Goal: Task Accomplishment & Management: Use online tool/utility

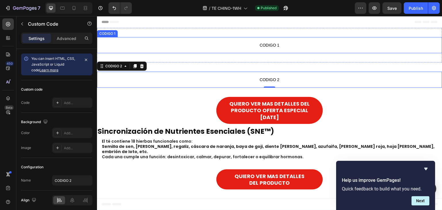
click at [264, 43] on span "CODIGO 1" at bounding box center [269, 45] width 345 height 7
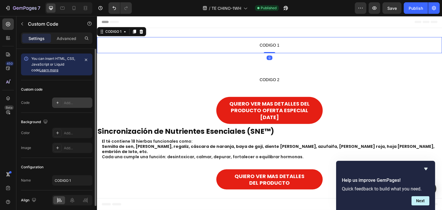
click at [71, 105] on div "Add..." at bounding box center [77, 102] width 27 height 5
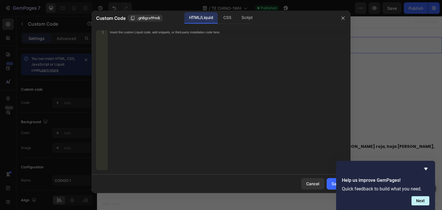
click at [148, 26] on div "1 Insert the custom Liquid code, add snippets, or third-party installation code…" at bounding box center [220, 100] width 259 height 149
click at [145, 31] on div "Insert the custom Liquid code, add snippets, or third-party installation code h…" at bounding box center [215, 32] width 210 height 4
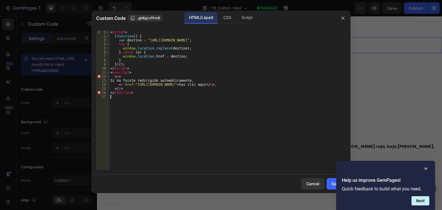
click at [426, 169] on icon "Hide survey" at bounding box center [425, 169] width 3 height 3
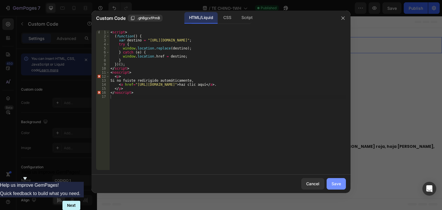
click at [332, 183] on div "Save" at bounding box center [335, 184] width 9 height 6
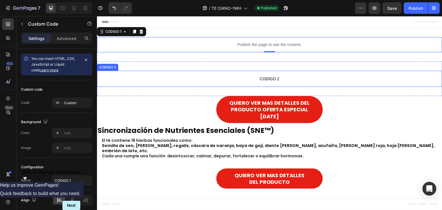
drag, startPoint x: 280, startPoint y: 81, endPoint x: 277, endPoint y: 81, distance: 3.2
click at [280, 81] on span "CODIGO 2" at bounding box center [269, 78] width 345 height 7
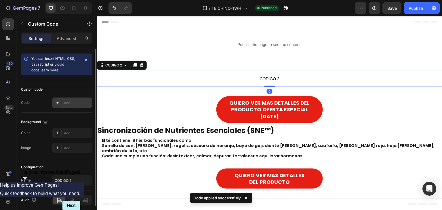
click at [68, 102] on div "Add..." at bounding box center [77, 102] width 27 height 5
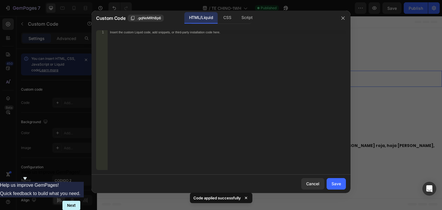
click at [151, 35] on div "Insert the custom Liquid code, add snippets, or third-party installation code h…" at bounding box center [227, 104] width 238 height 148
click at [166, 38] on div "Insert the custom Liquid code, add snippets, or third-party installation code h…" at bounding box center [227, 104] width 238 height 148
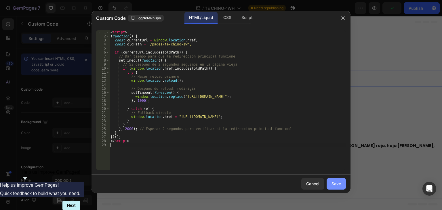
click at [337, 181] on div "Save" at bounding box center [335, 184] width 9 height 6
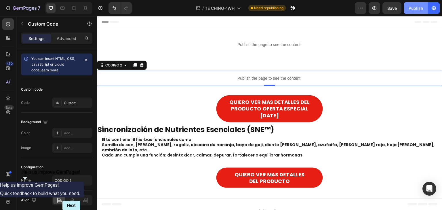
click at [418, 10] on div "Publish" at bounding box center [415, 8] width 14 height 6
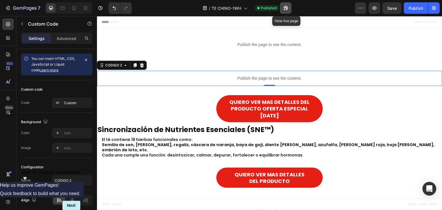
click at [285, 9] on icon "button" at bounding box center [286, 8] width 6 height 6
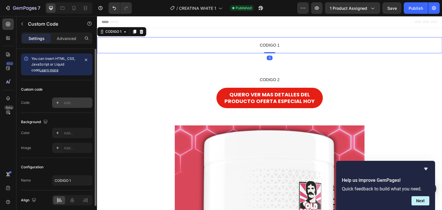
click at [79, 105] on div "Add..." at bounding box center [77, 102] width 27 height 5
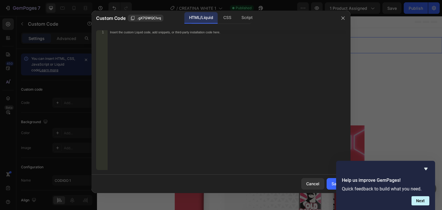
click at [202, 32] on div "Insert the custom Liquid code, add snippets, or third-party installation code h…" at bounding box center [215, 32] width 210 height 4
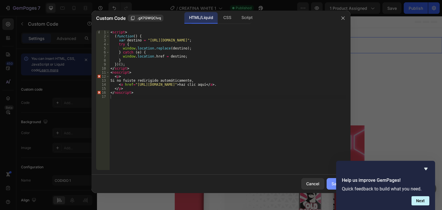
click at [333, 182] on div "Save" at bounding box center [335, 184] width 9 height 6
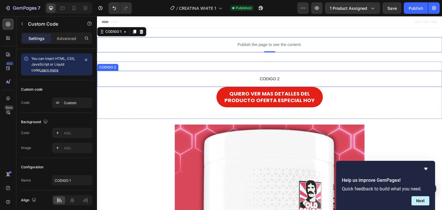
drag, startPoint x: 269, startPoint y: 78, endPoint x: 263, endPoint y: 78, distance: 5.5
click at [269, 78] on span "CODIGO 2" at bounding box center [269, 78] width 345 height 7
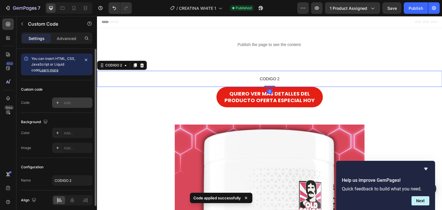
click at [82, 104] on div "Add..." at bounding box center [77, 102] width 27 height 5
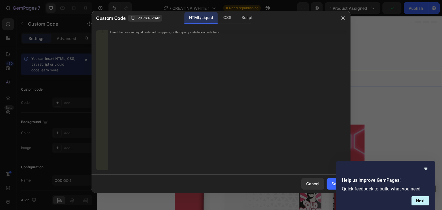
click at [170, 33] on div "Insert the custom Liquid code, add snippets, or third-party installation code h…" at bounding box center [215, 32] width 210 height 4
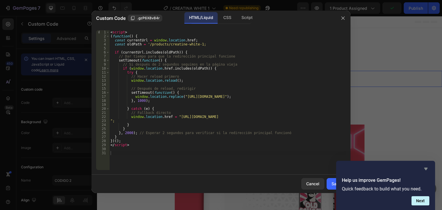
click at [425, 168] on icon "Hide survey" at bounding box center [425, 169] width 3 height 3
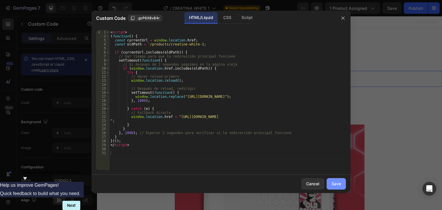
click at [342, 182] on button "Save" at bounding box center [335, 184] width 19 height 12
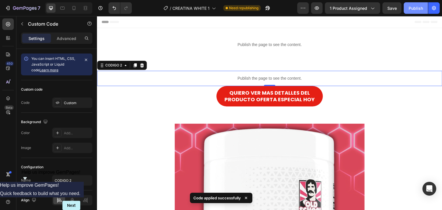
click at [415, 13] on button "Publish" at bounding box center [415, 8] width 24 height 12
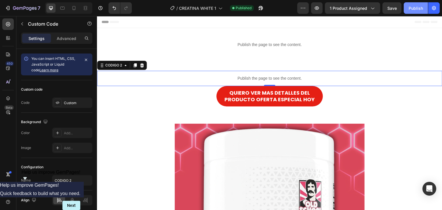
click at [415, 7] on div "Publish" at bounding box center [415, 8] width 14 height 6
click at [261, 6] on icon "button" at bounding box center [261, 8] width 6 height 6
